Goal: Find contact information: Find contact information

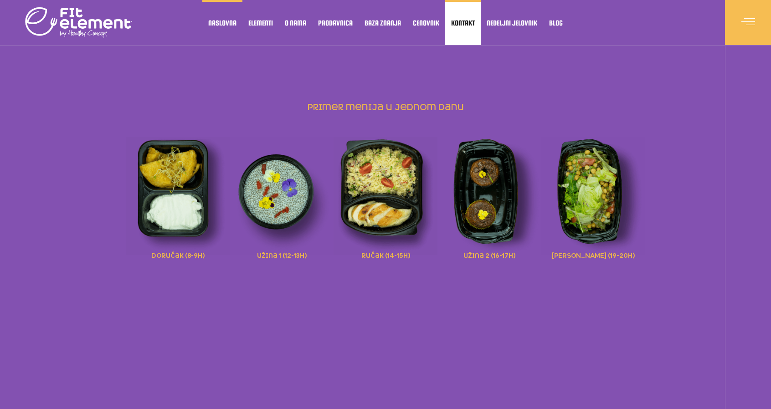
click at [472, 23] on span "Kontakt" at bounding box center [463, 23] width 24 height 5
click at [459, 28] on link "Kontakt" at bounding box center [463, 22] width 36 height 45
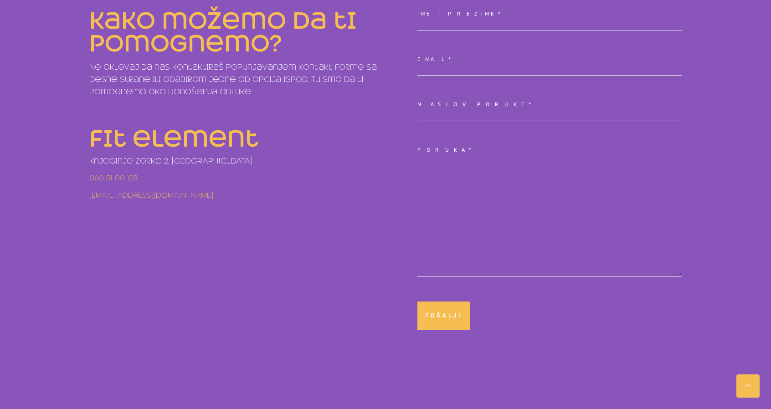
scroll to position [319, 0]
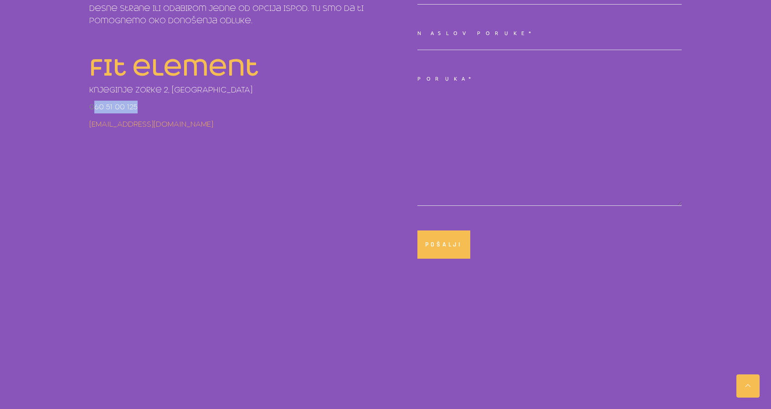
drag, startPoint x: 100, startPoint y: 110, endPoint x: 94, endPoint y: 110, distance: 6.4
click at [94, 110] on p "060 51 00 125" at bounding box center [237, 107] width 296 height 13
copy link "60 51 00 125"
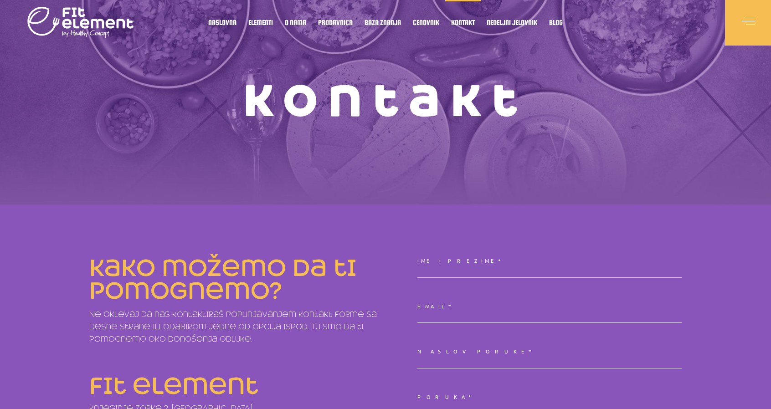
scroll to position [0, 0]
